Goal: Find specific page/section: Find specific page/section

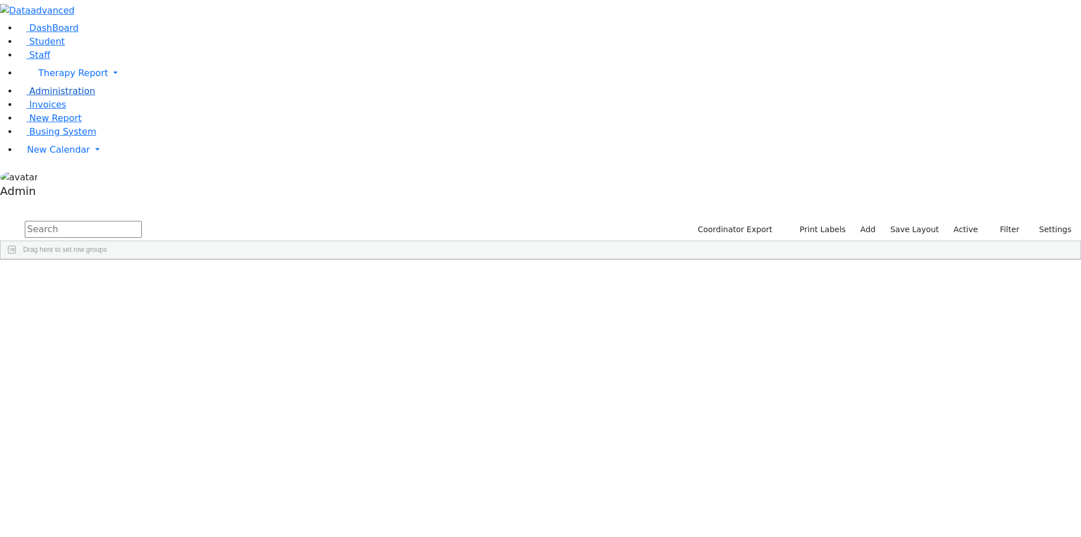
click at [48, 96] on span "Administration" at bounding box center [62, 91] width 66 height 11
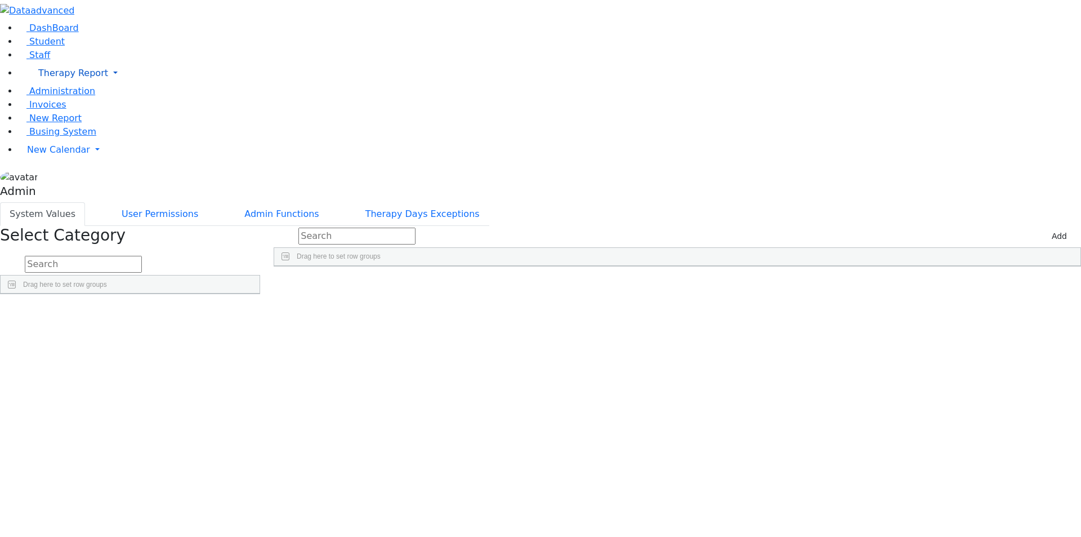
click at [56, 78] on span "Therapy Report" at bounding box center [73, 73] width 70 height 11
click at [51, 129] on span "Report" at bounding box center [50, 123] width 30 height 11
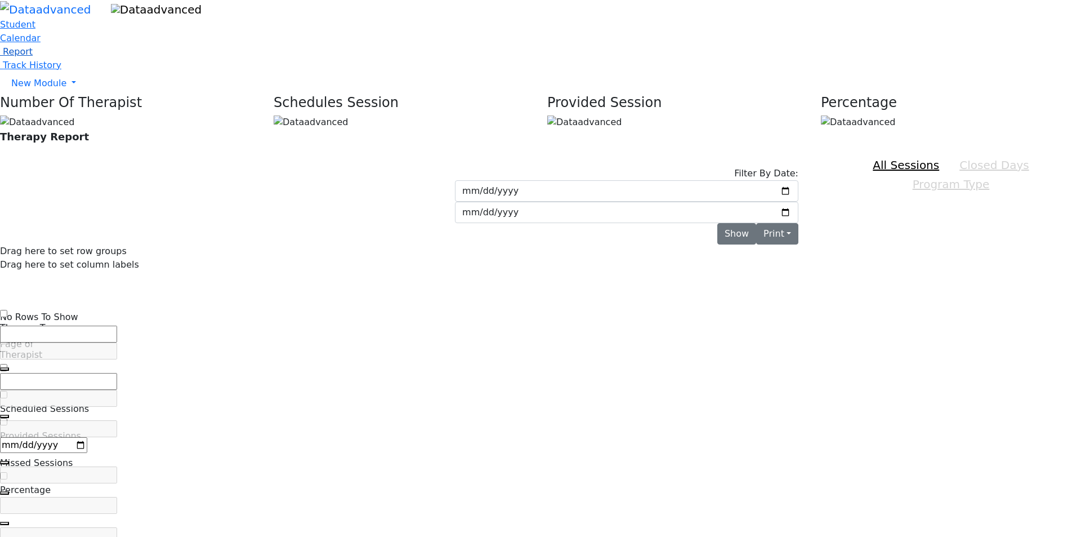
click at [33, 57] on span "Report" at bounding box center [18, 51] width 30 height 11
click at [98, 95] on link "New Module" at bounding box center [540, 83] width 1081 height 23
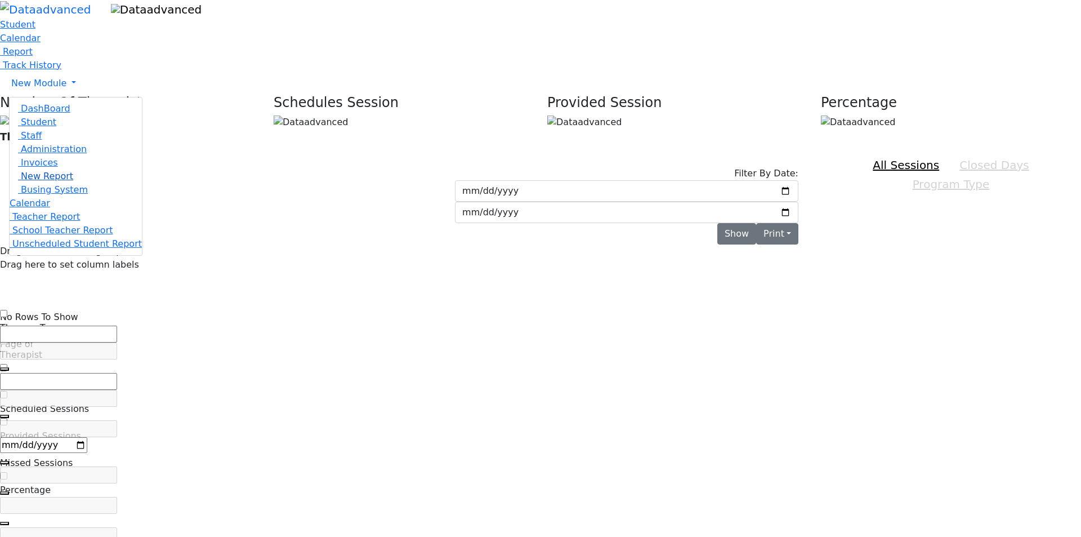
click at [73, 181] on span "New Report" at bounding box center [47, 176] width 52 height 11
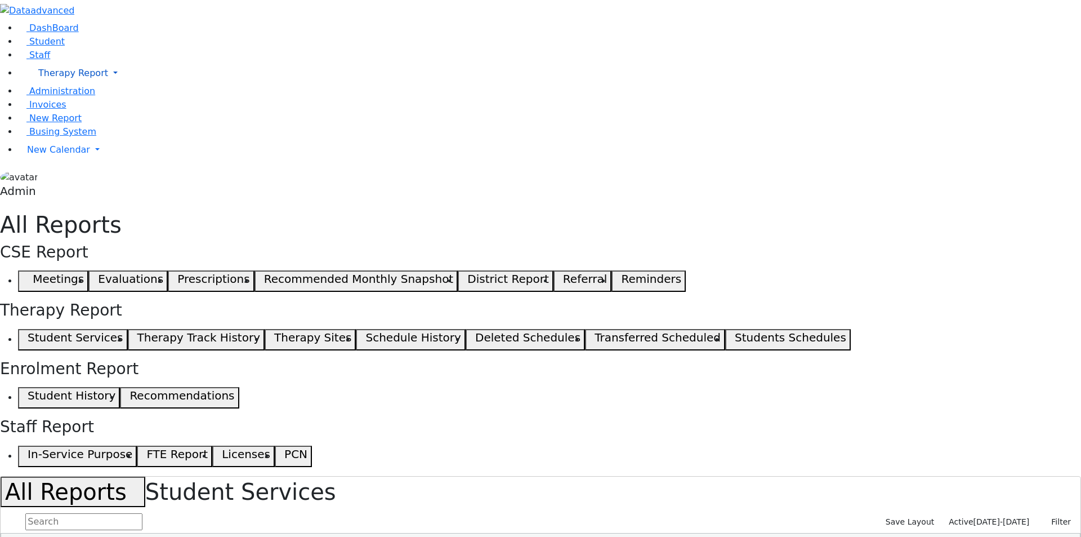
click at [112, 84] on link "Therapy Report" at bounding box center [549, 73] width 1063 height 23
click at [50, 142] on span "Track History" at bounding box center [56, 137] width 59 height 11
click at [72, 123] on link "New Report" at bounding box center [50, 118] width 64 height 11
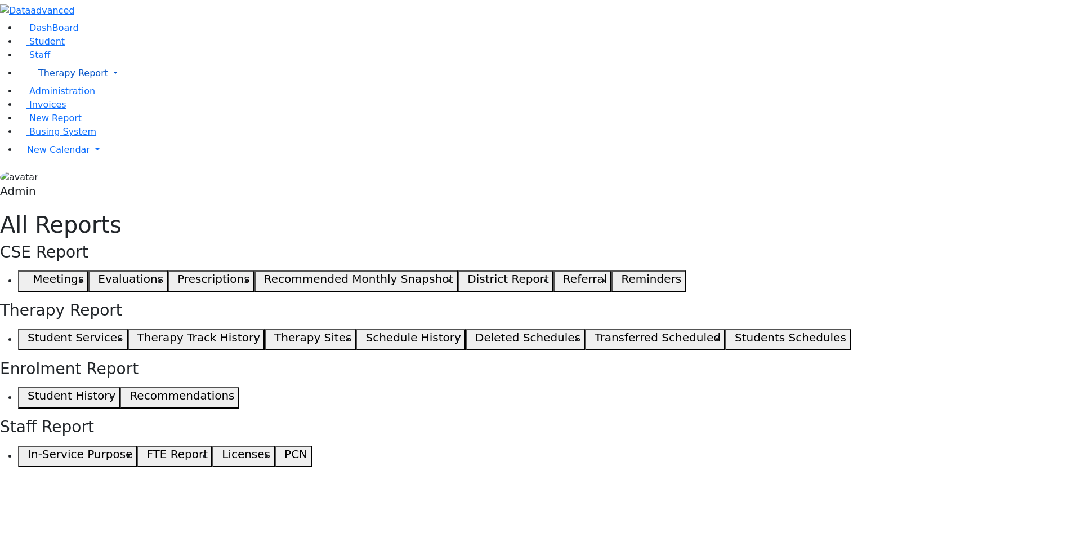
click at [105, 84] on link "Therapy Report" at bounding box center [549, 73] width 1063 height 23
